Goal: Find contact information

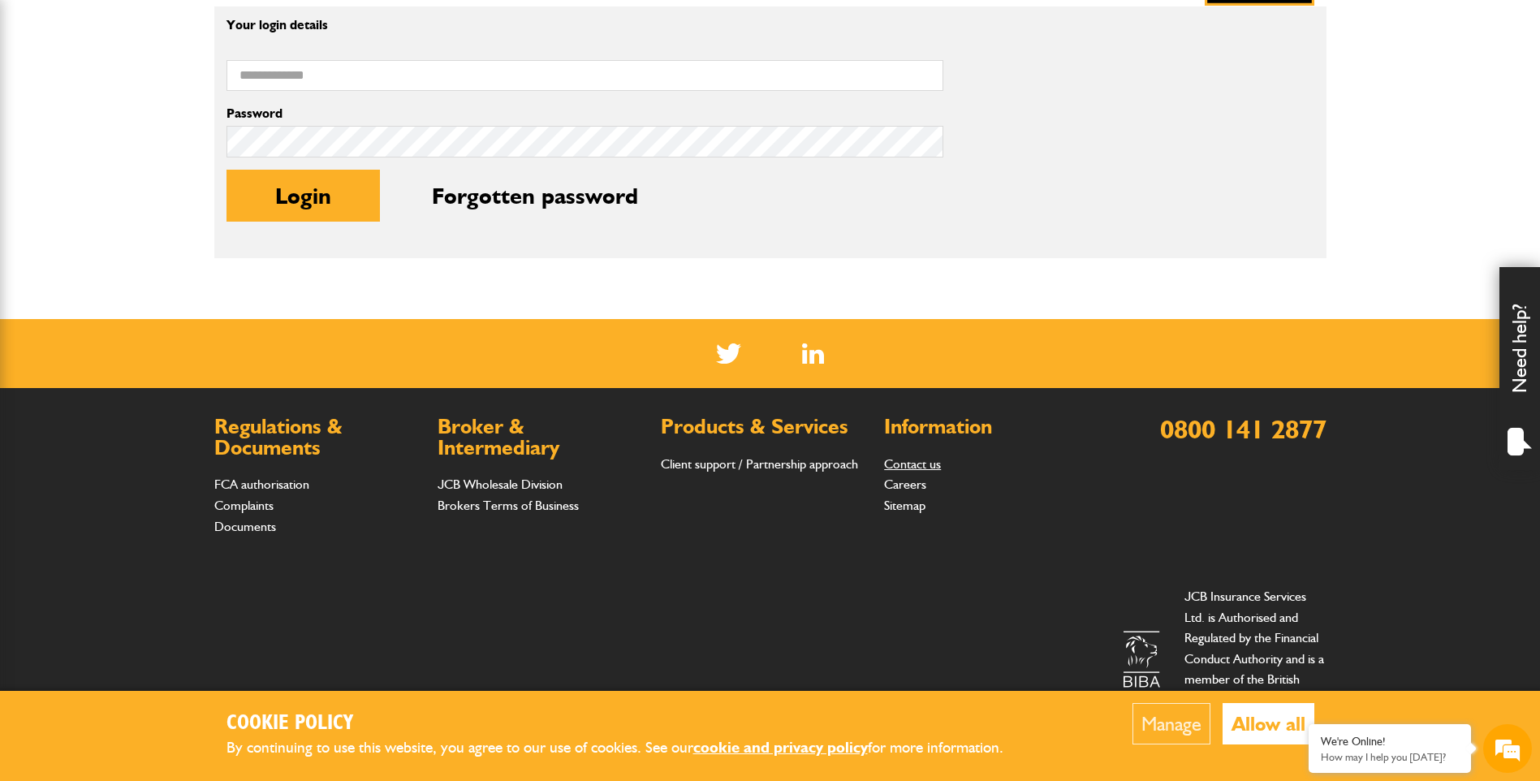
click at [900, 465] on link "Contact us" at bounding box center [912, 463] width 57 height 15
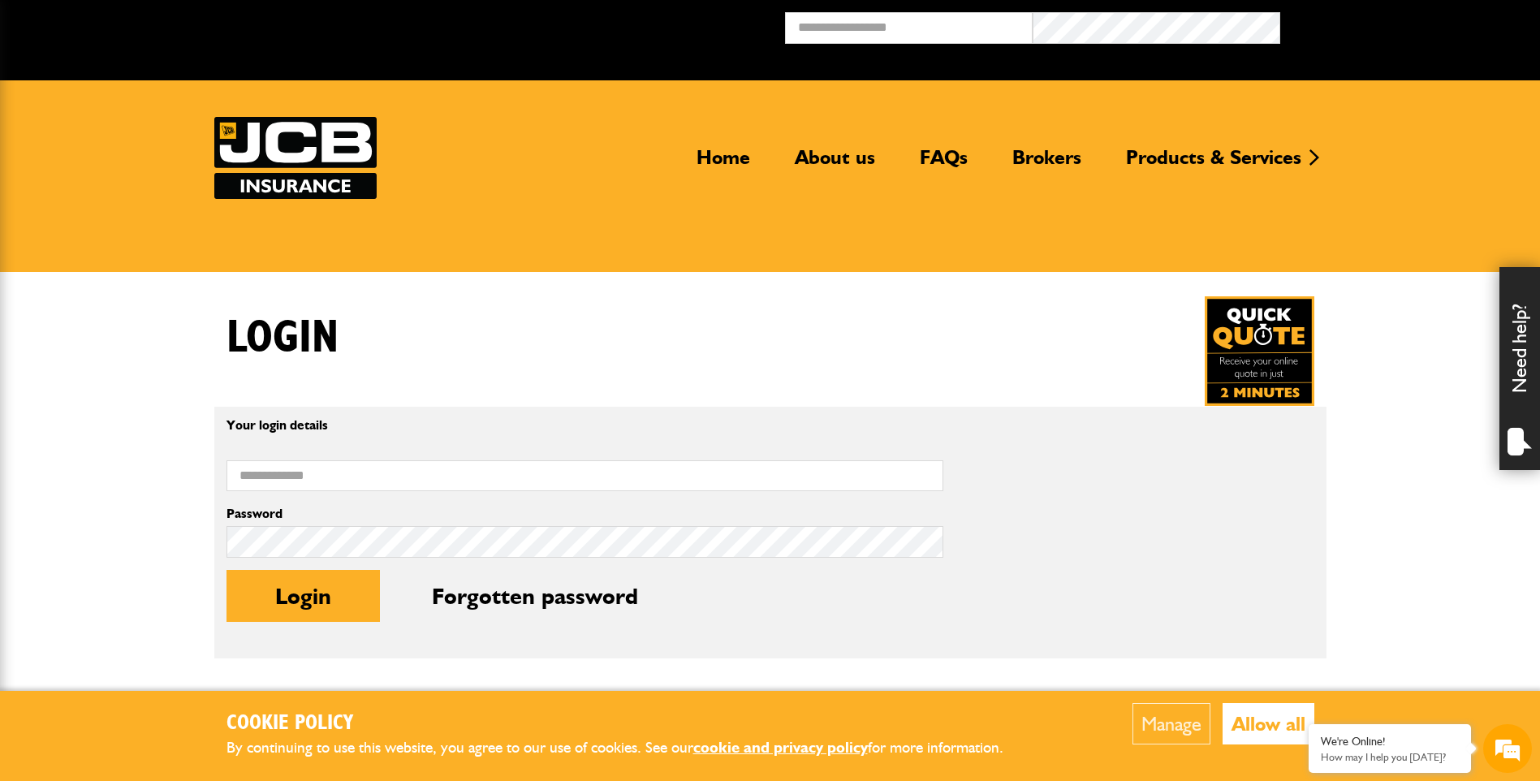
scroll to position [400, 0]
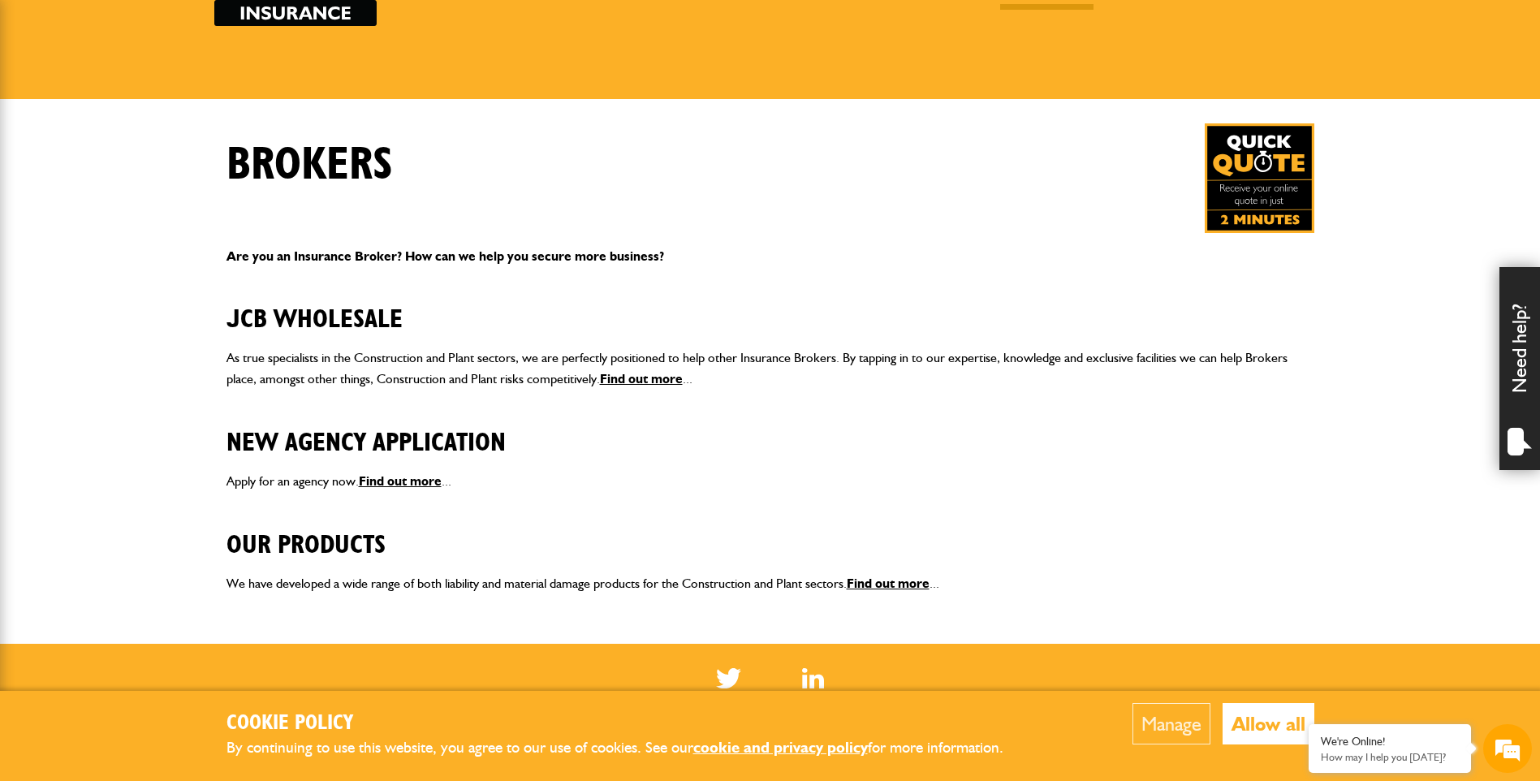
scroll to position [92, 0]
